Goal: Information Seeking & Learning: Learn about a topic

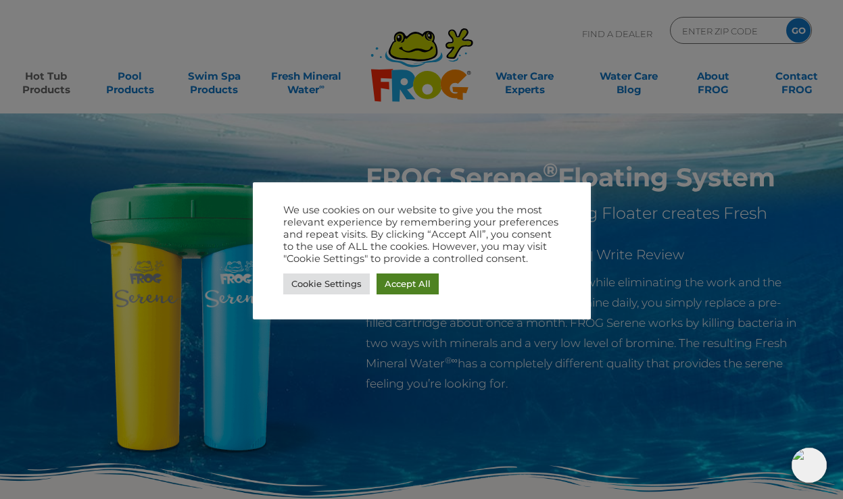
click at [428, 287] on link "Accept All" at bounding box center [407, 284] width 62 height 21
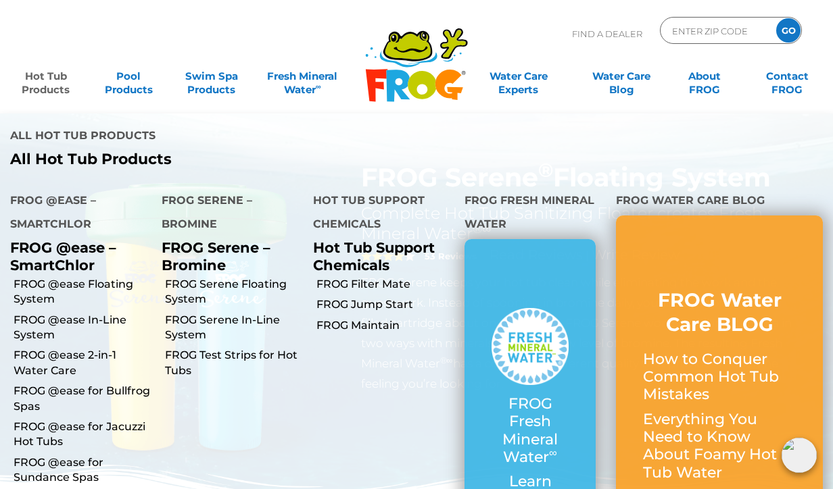
click at [28, 90] on link "Hot Tub Products" at bounding box center [46, 76] width 64 height 27
click at [243, 313] on link "FROG Serene In-Line System" at bounding box center [234, 328] width 138 height 30
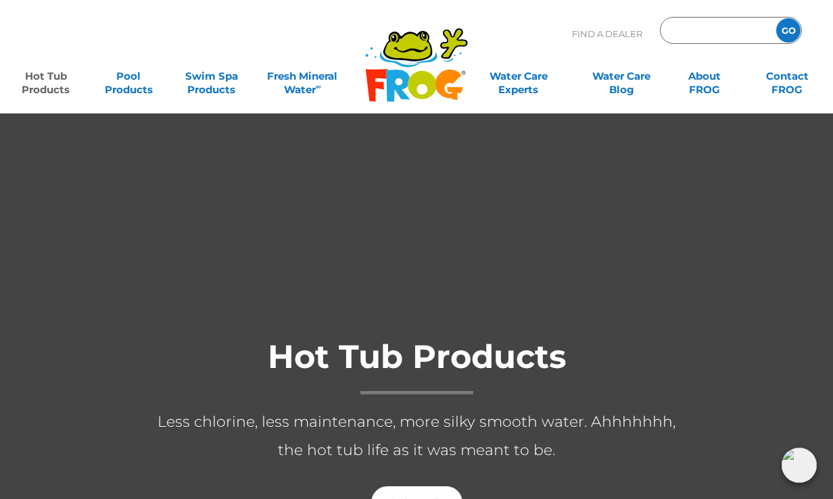
click at [716, 34] on input "Zip Code Form" at bounding box center [715, 31] width 91 height 20
type input "08060"
click at [788, 30] on input "GO" at bounding box center [788, 30] width 24 height 24
click at [796, 37] on input "GO" at bounding box center [788, 30] width 24 height 24
